Goal: Contribute content: Contribute content

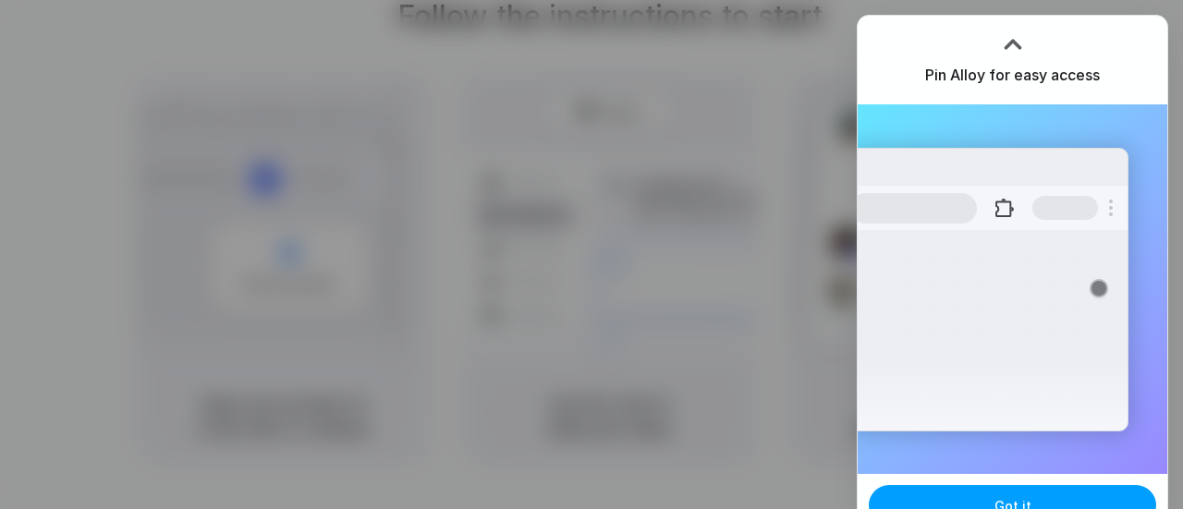
click at [1016, 499] on span "Got it" at bounding box center [1013, 505] width 37 height 19
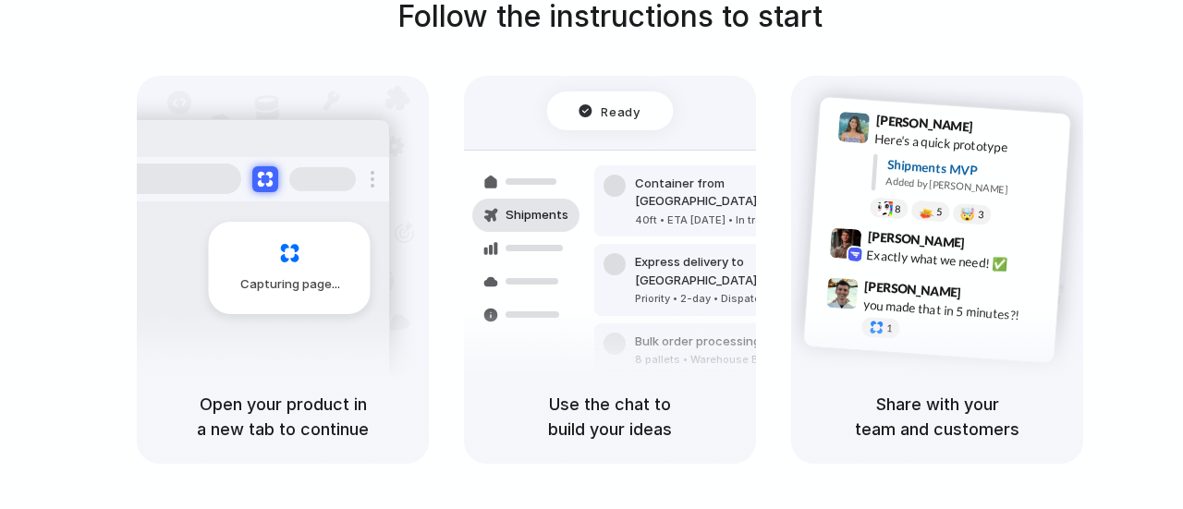
click at [592, 255] on div at bounding box center [592, 255] width 0 height 0
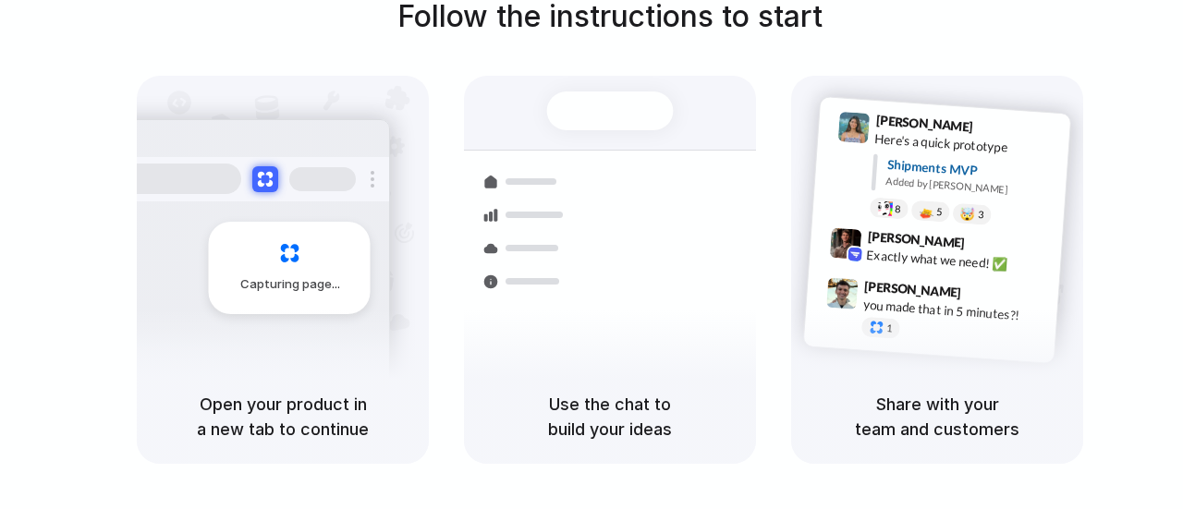
click at [288, 411] on h5 "Open your product in a new tab to continue" at bounding box center [283, 417] width 248 height 50
click at [549, 378] on div "Use the chat to build your ideas" at bounding box center [610, 417] width 292 height 94
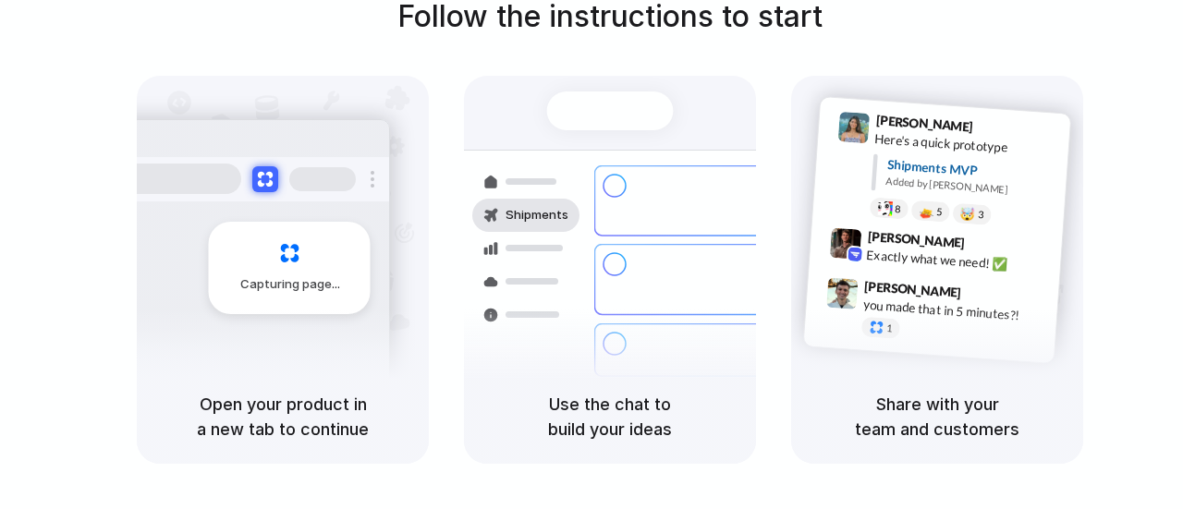
click at [608, 422] on h5 "Use the chat to build your ideas" at bounding box center [610, 417] width 248 height 50
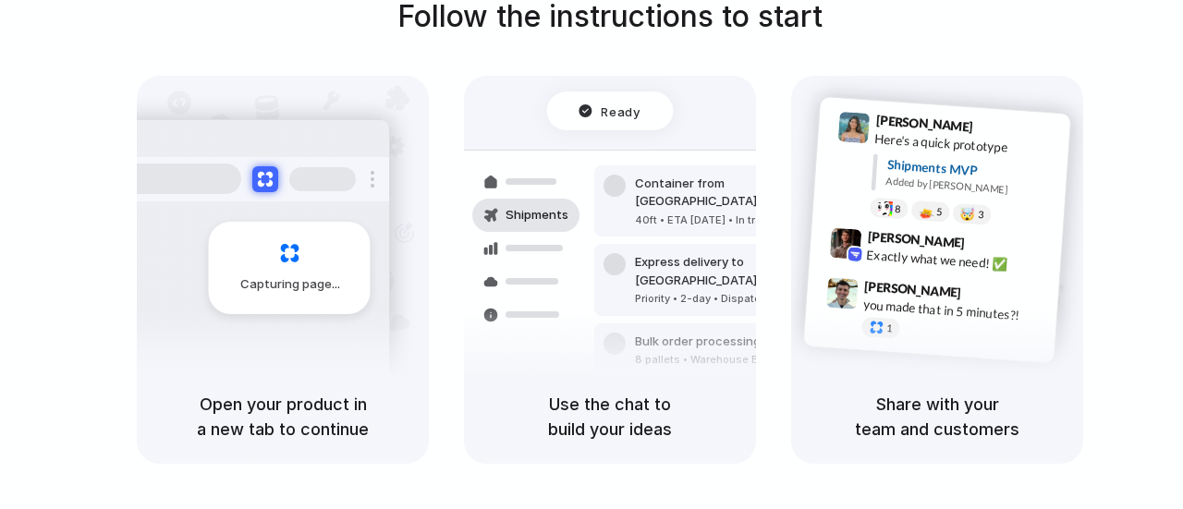
click at [885, 420] on h5 "Share with your team and customers" at bounding box center [937, 417] width 248 height 50
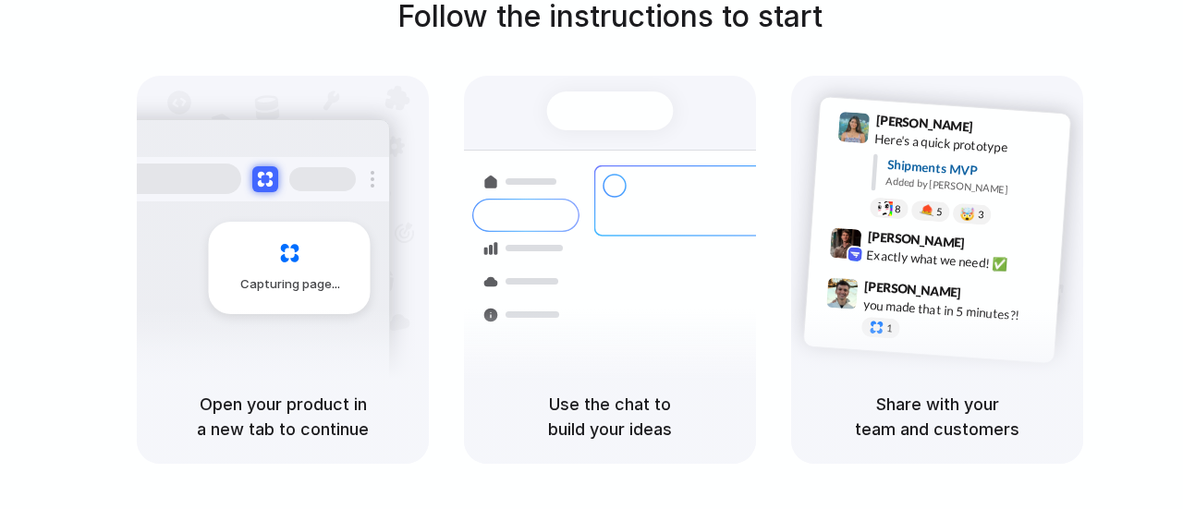
click at [623, 104] on div at bounding box center [610, 111] width 127 height 39
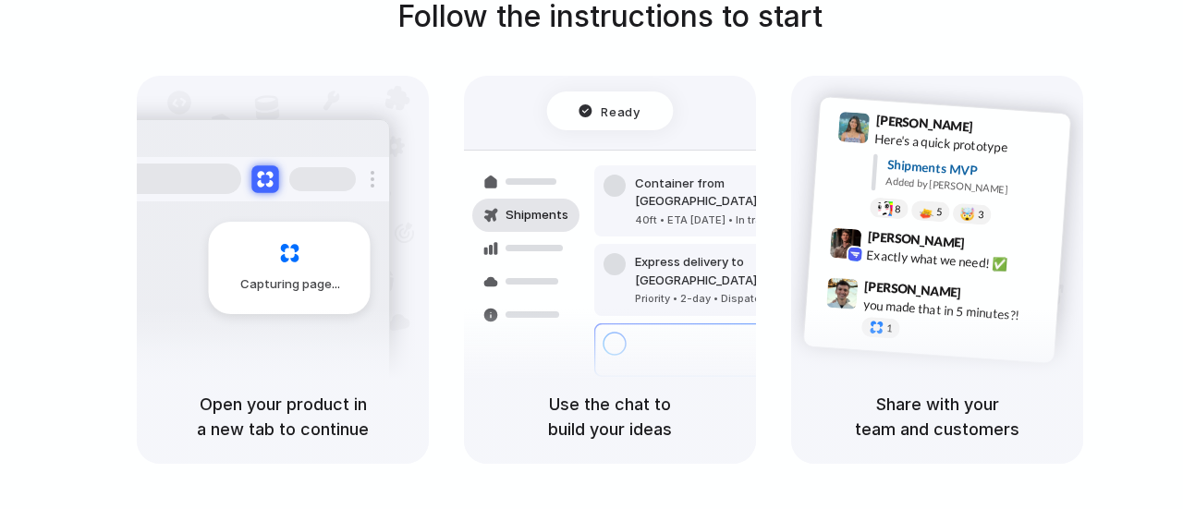
click at [260, 179] on button at bounding box center [264, 178] width 27 height 27
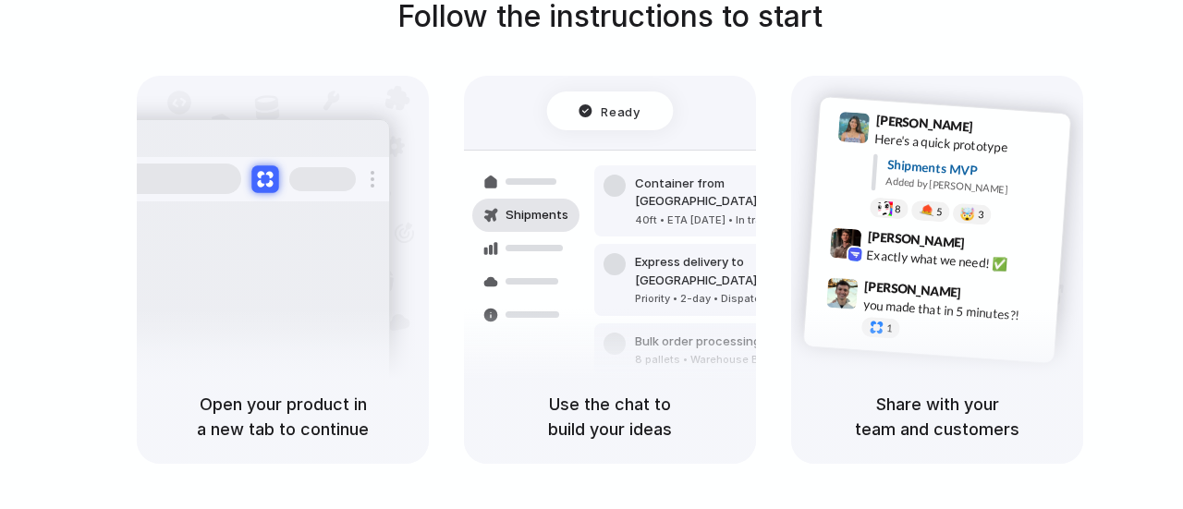
click at [260, 179] on button at bounding box center [264, 178] width 27 height 27
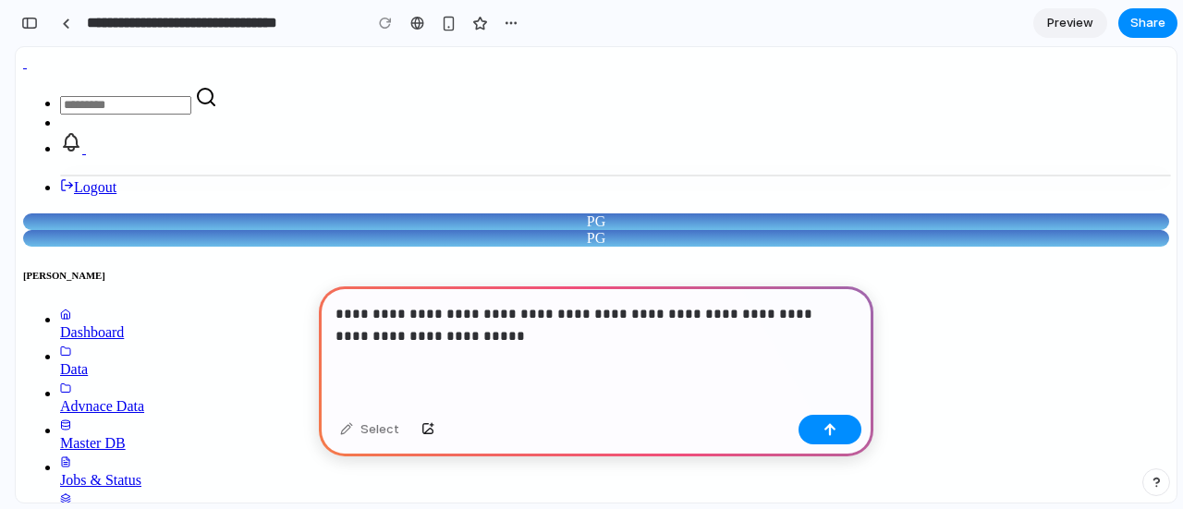
click at [349, 331] on p "**********" at bounding box center [593, 325] width 514 height 44
click at [838, 432] on button "button" at bounding box center [830, 430] width 63 height 30
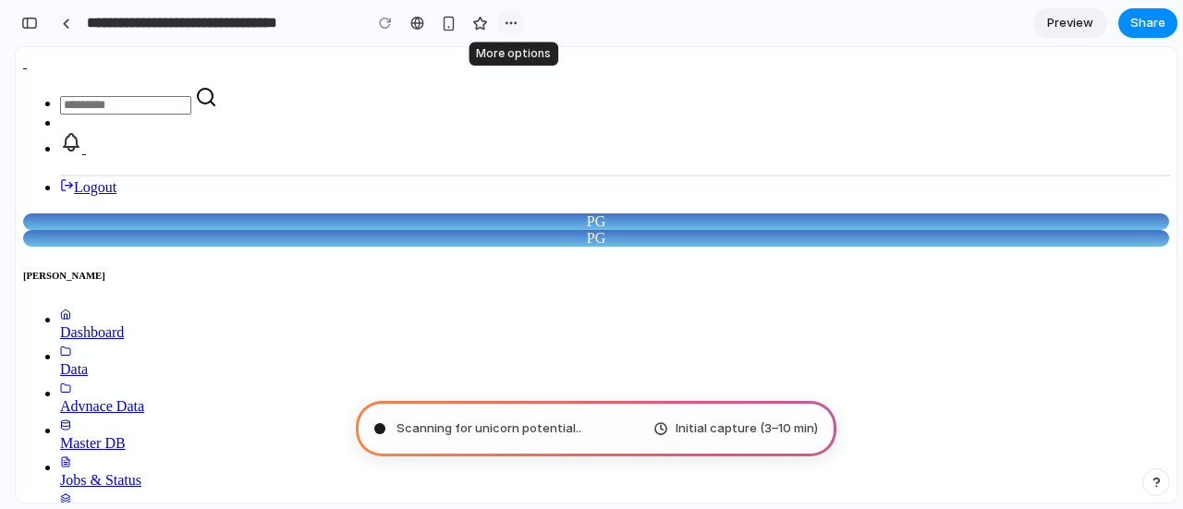
click at [514, 21] on div "button" at bounding box center [511, 23] width 15 height 15
click at [35, 22] on div "button" at bounding box center [29, 23] width 17 height 13
